Goal: Find contact information: Find contact information

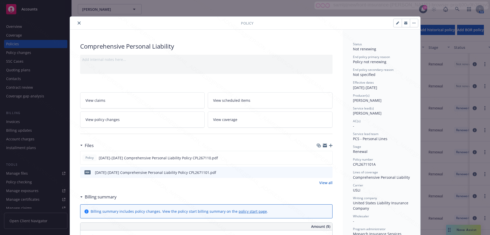
click at [78, 23] on icon "close" at bounding box center [79, 22] width 3 height 3
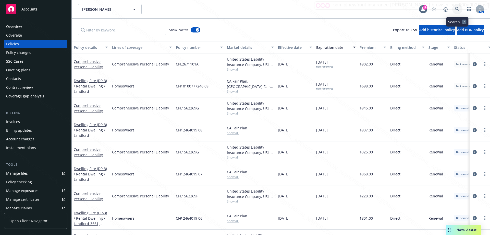
click at [456, 7] on icon at bounding box center [457, 9] width 5 height 5
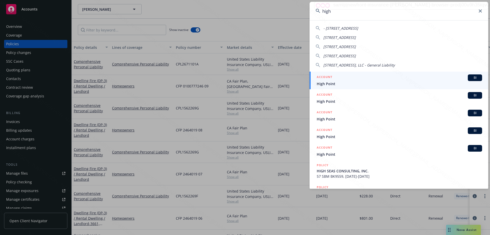
click at [323, 12] on input "high" at bounding box center [399, 11] width 179 height 18
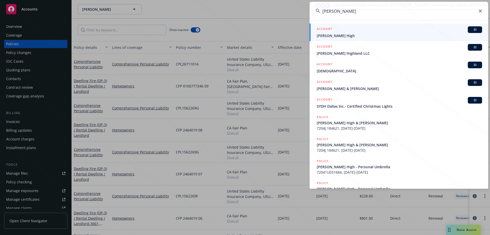
type input "[PERSON_NAME]"
click at [322, 33] on li "ACCOUNT BI [PERSON_NAME] High" at bounding box center [399, 32] width 179 height 18
click at [332, 34] on span "[PERSON_NAME] High" at bounding box center [399, 35] width 165 height 5
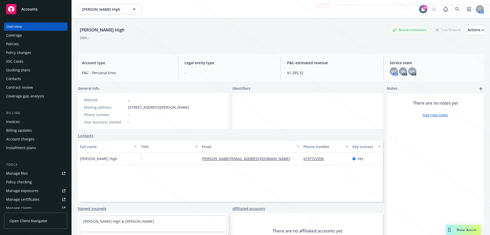
click at [15, 44] on div "Policies" at bounding box center [12, 44] width 13 height 8
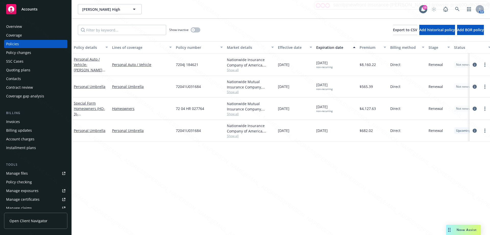
click at [10, 27] on div "Overview" at bounding box center [14, 26] width 16 height 8
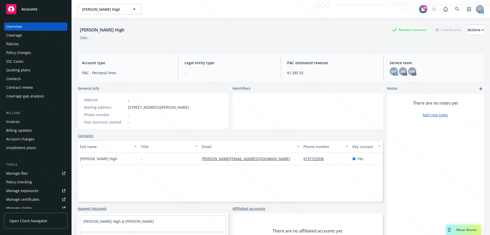
click at [240, 160] on div "[PERSON_NAME][EMAIL_ADDRESS][DOMAIN_NAME]" at bounding box center [251, 158] width 102 height 12
click at [193, 160] on div "-" at bounding box center [169, 158] width 61 height 12
drag, startPoint x: 200, startPoint y: 158, endPoint x: 246, endPoint y: 160, distance: 46.5
click at [246, 160] on div "[PERSON_NAME][EMAIL_ADDRESS][DOMAIN_NAME]" at bounding box center [251, 158] width 102 height 12
copy link "[PERSON_NAME][EMAIL_ADDRESS][DOMAIN_NAME]"
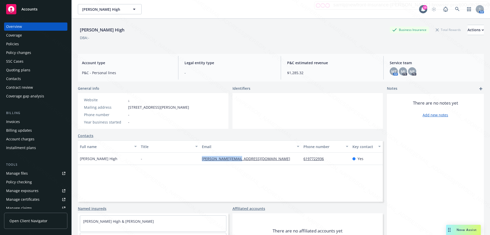
click at [21, 44] on div "Policies" at bounding box center [35, 44] width 59 height 8
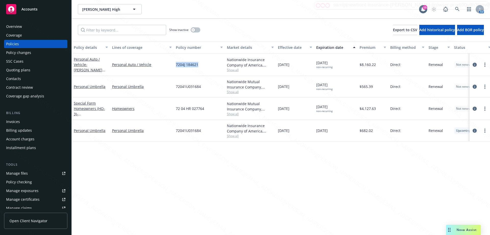
drag, startPoint x: 206, startPoint y: 66, endPoint x: 172, endPoint y: 66, distance: 33.5
click at [172, 66] on div "Personal Auto / Vehicle - [PERSON_NAME] High & [PERSON_NAME] High Personal Auto…" at bounding box center [318, 64] width 493 height 22
copy div "7204J 184621"
click at [173, 70] on div "Personal Auto / Vehicle" at bounding box center [142, 64] width 64 height 22
click at [173, 68] on div "Personal Auto / Vehicle" at bounding box center [142, 64] width 64 height 22
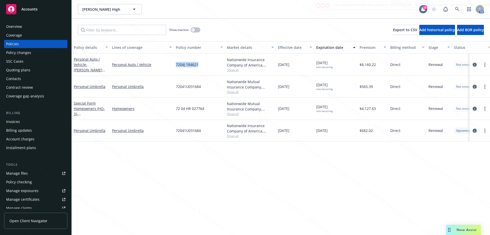
drag, startPoint x: 171, startPoint y: 65, endPoint x: 175, endPoint y: 65, distance: 4.4
click at [171, 65] on link "Personal Auto / Vehicle" at bounding box center [142, 64] width 60 height 5
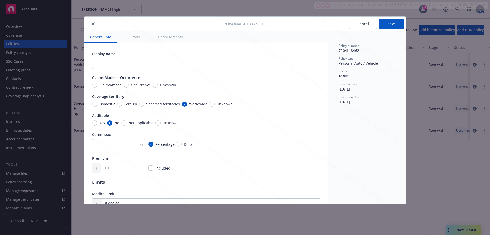
click at [365, 23] on button "Cancel" at bounding box center [363, 24] width 28 height 10
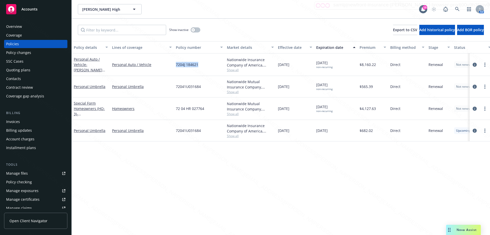
drag, startPoint x: 175, startPoint y: 64, endPoint x: 203, endPoint y: 66, distance: 28.1
click at [203, 66] on div "7204J 184621" at bounding box center [199, 64] width 51 height 22
copy span "7204J 184621"
